Goal: Transaction & Acquisition: Purchase product/service

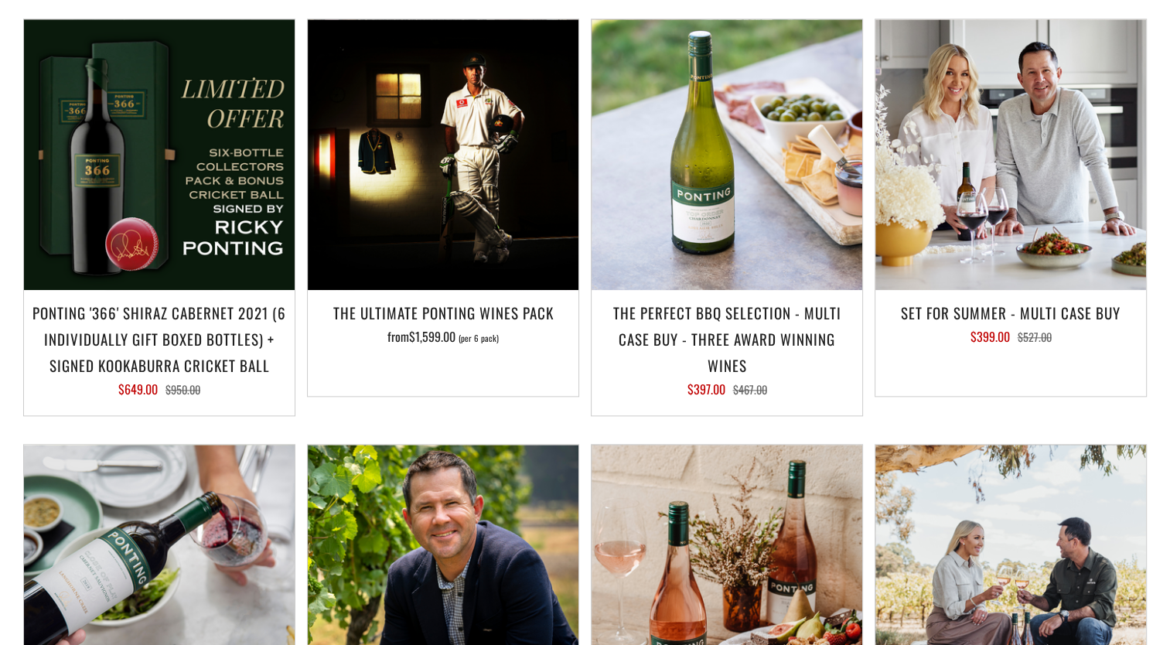
scroll to position [1550, 0]
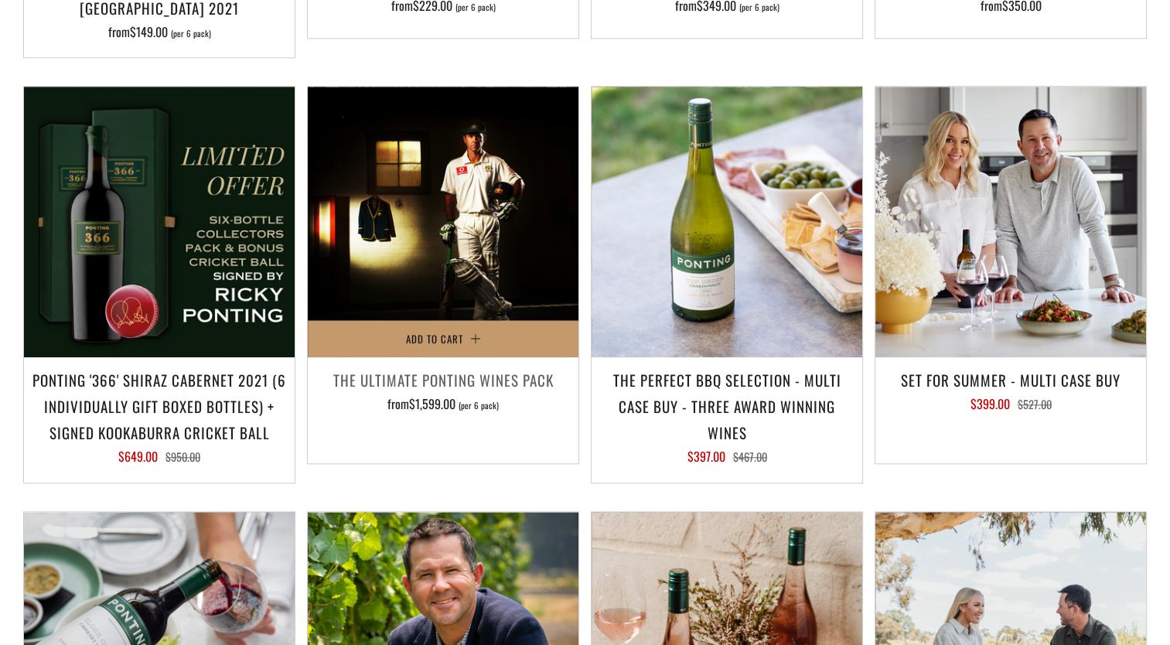
click at [471, 367] on h3 "The Ultimate Ponting Wines Pack" at bounding box center [443, 380] width 255 height 26
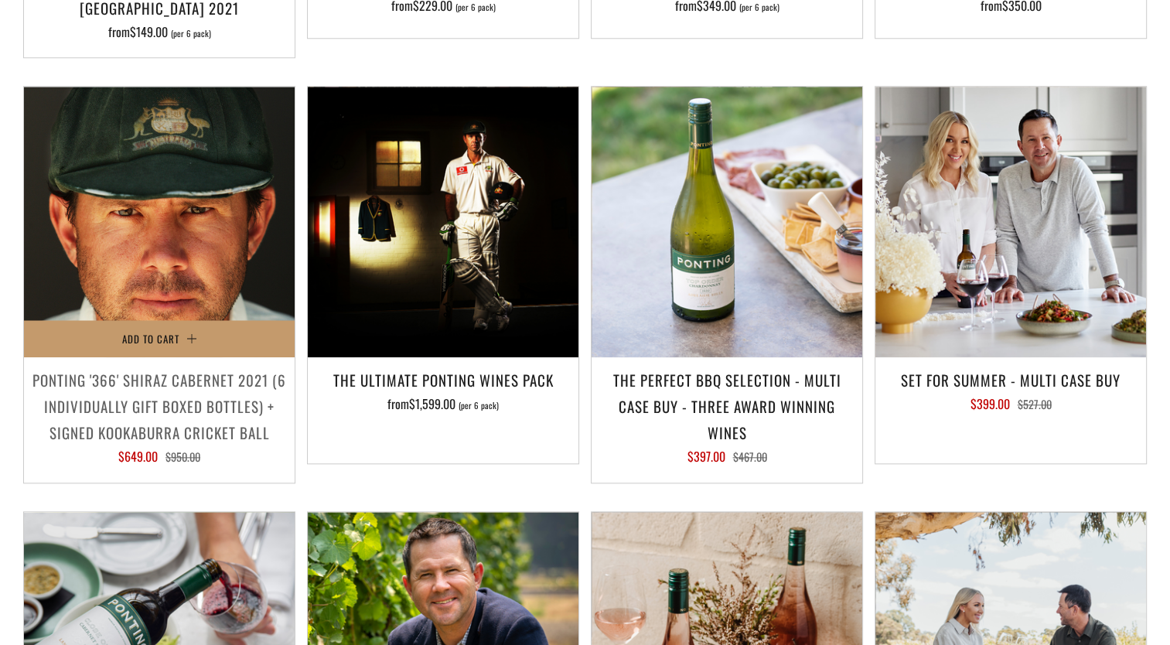
click at [131, 224] on img at bounding box center [159, 222] width 271 height 271
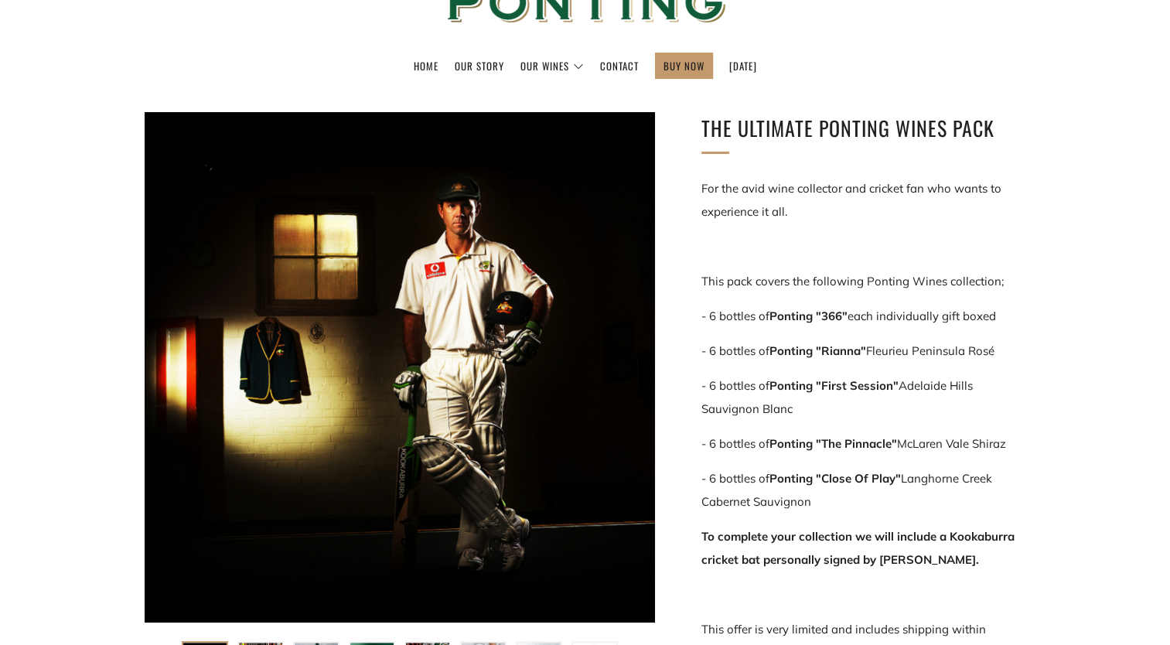
scroll to position [155, 0]
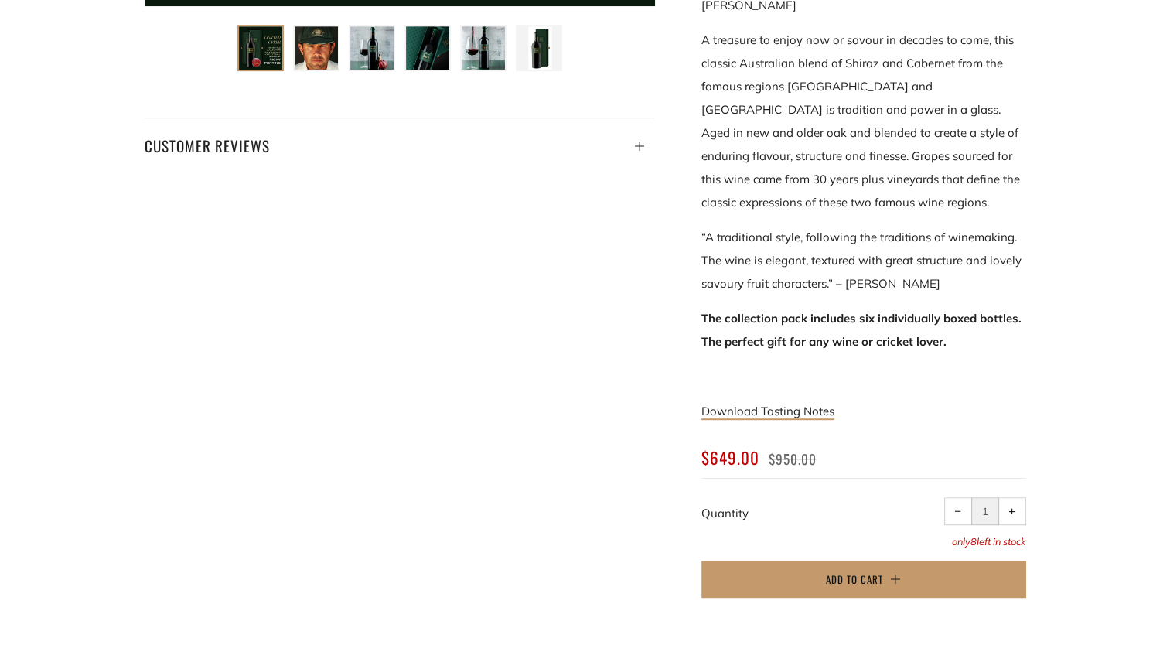
scroll to position [805, 0]
